Goal: Task Accomplishment & Management: Use online tool/utility

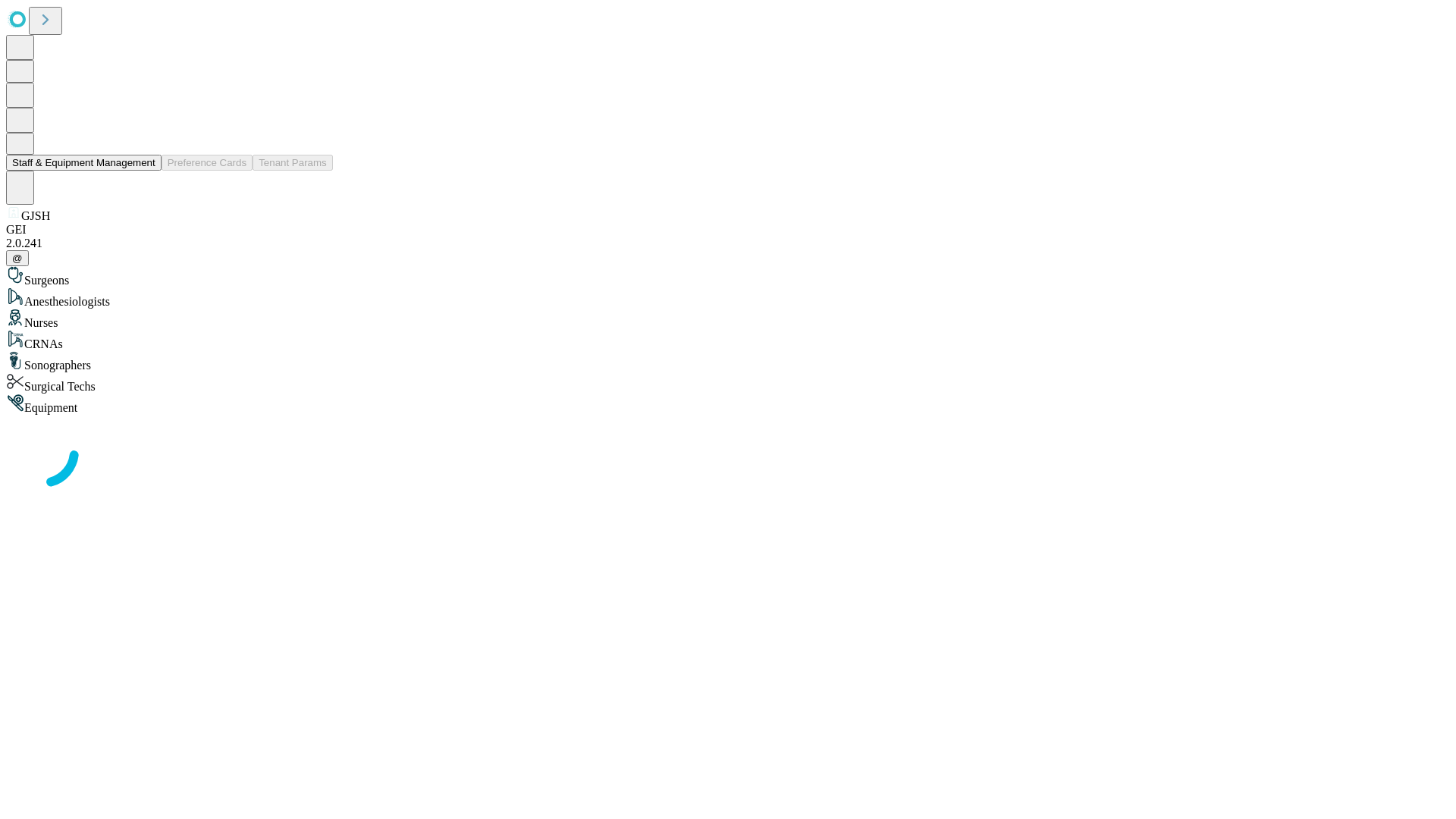
click at [145, 171] on button "Staff & Equipment Management" at bounding box center [83, 163] width 156 height 16
